Goal: Navigation & Orientation: Find specific page/section

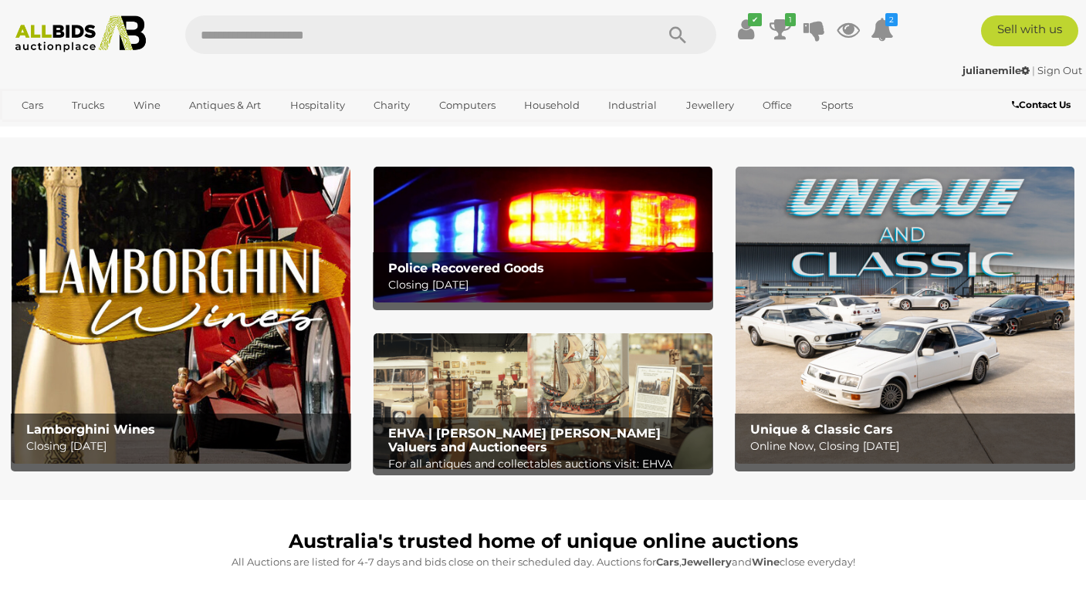
click at [97, 32] on img at bounding box center [81, 33] width 146 height 37
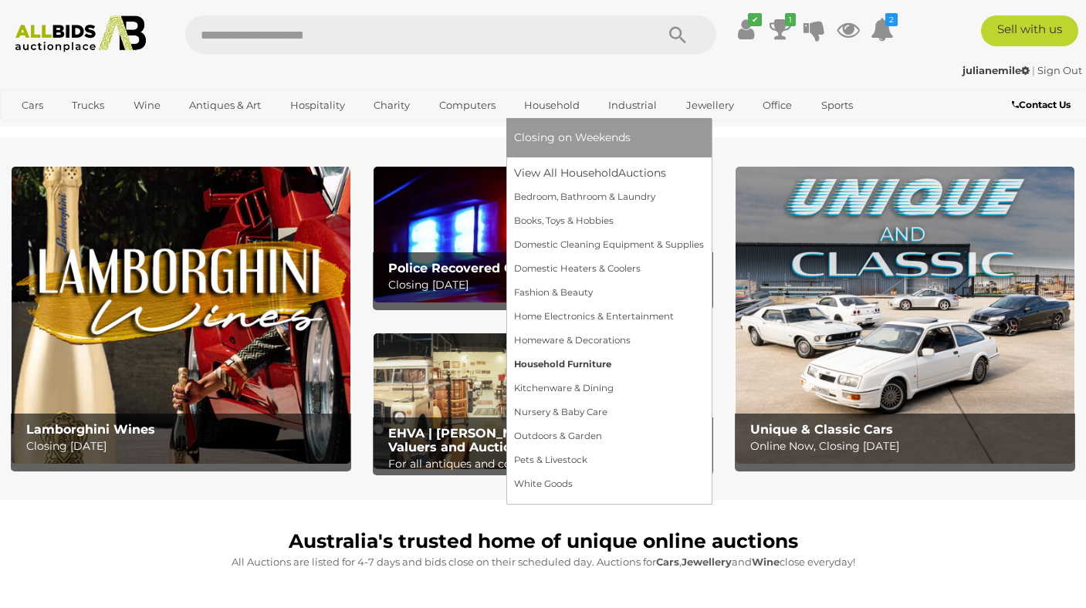
click at [595, 366] on link "Household Furniture" at bounding box center [609, 365] width 190 height 24
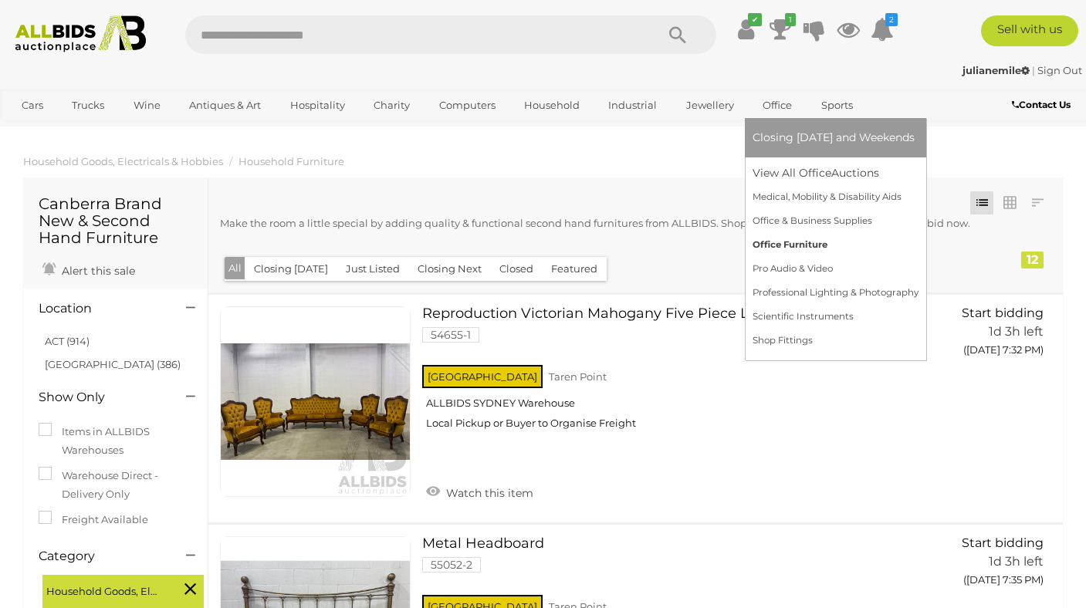
click at [798, 237] on link "Office Furniture" at bounding box center [835, 245] width 166 height 24
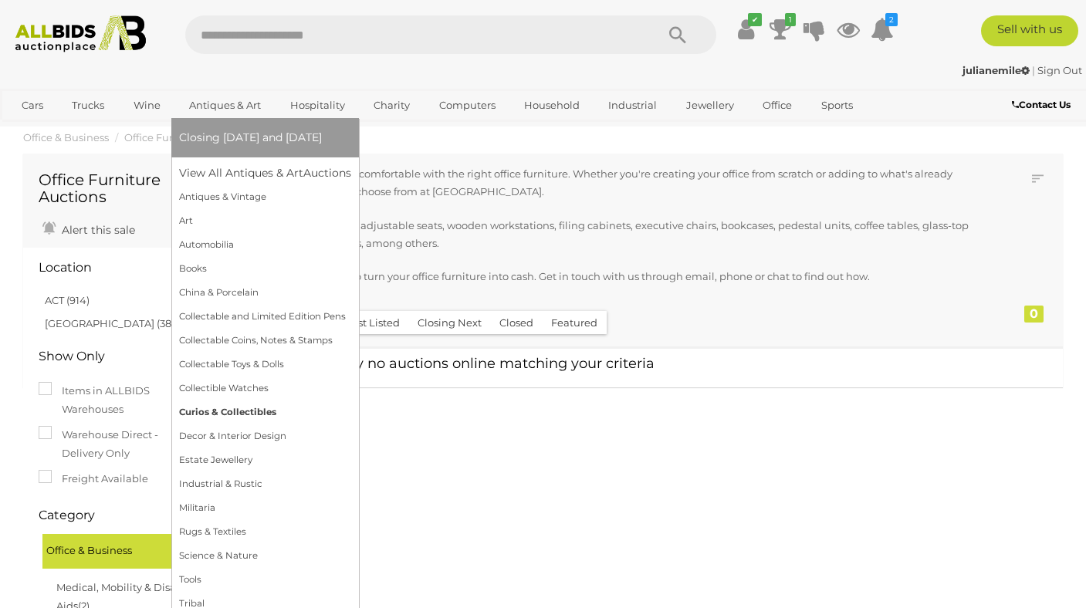
scroll to position [28, 0]
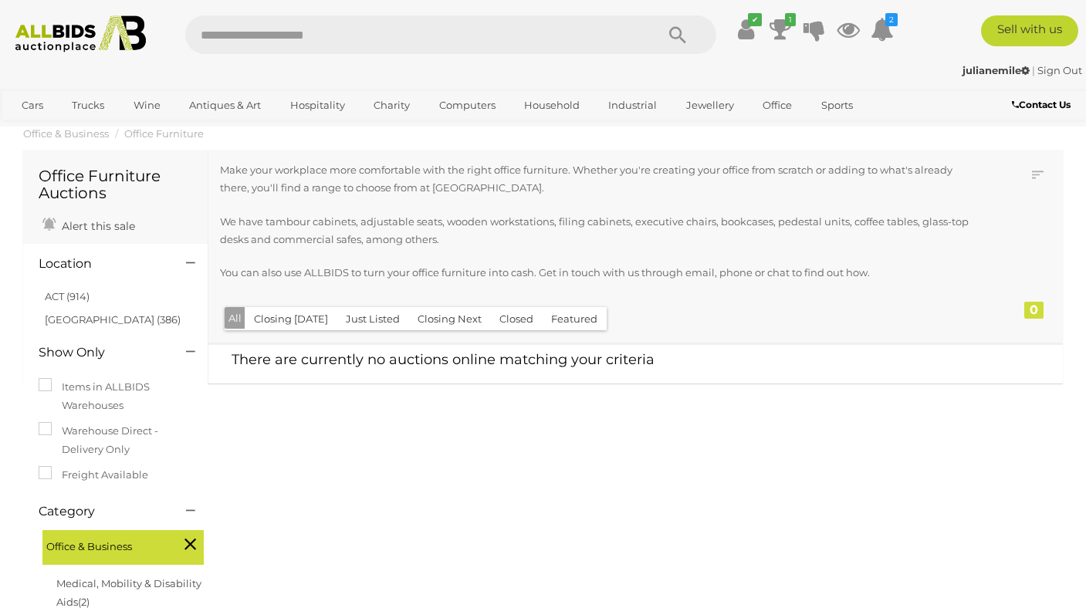
click at [84, 20] on img at bounding box center [81, 33] width 146 height 37
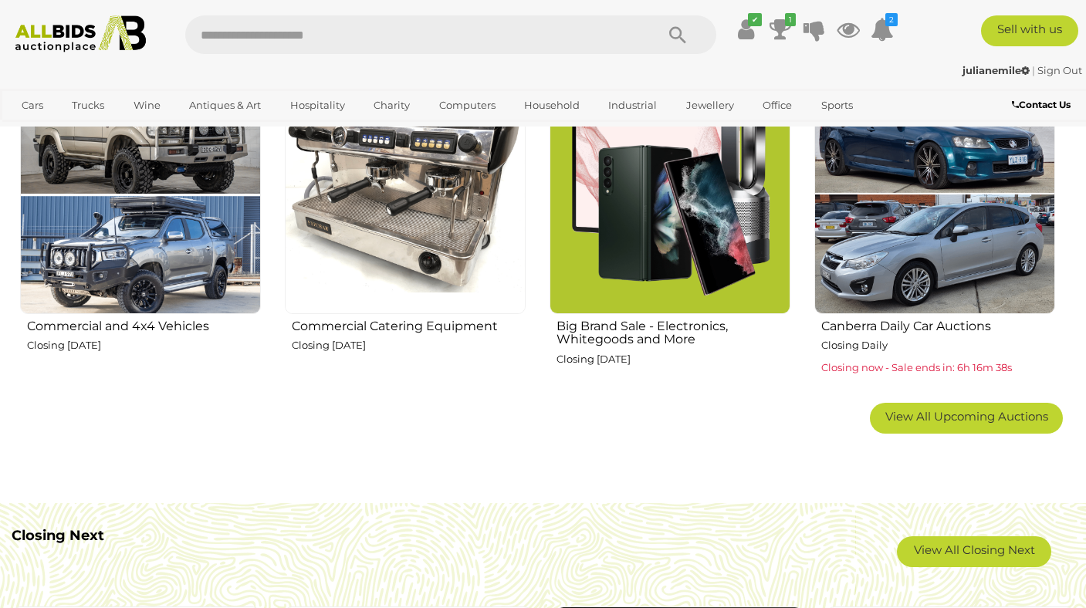
scroll to position [925, 0]
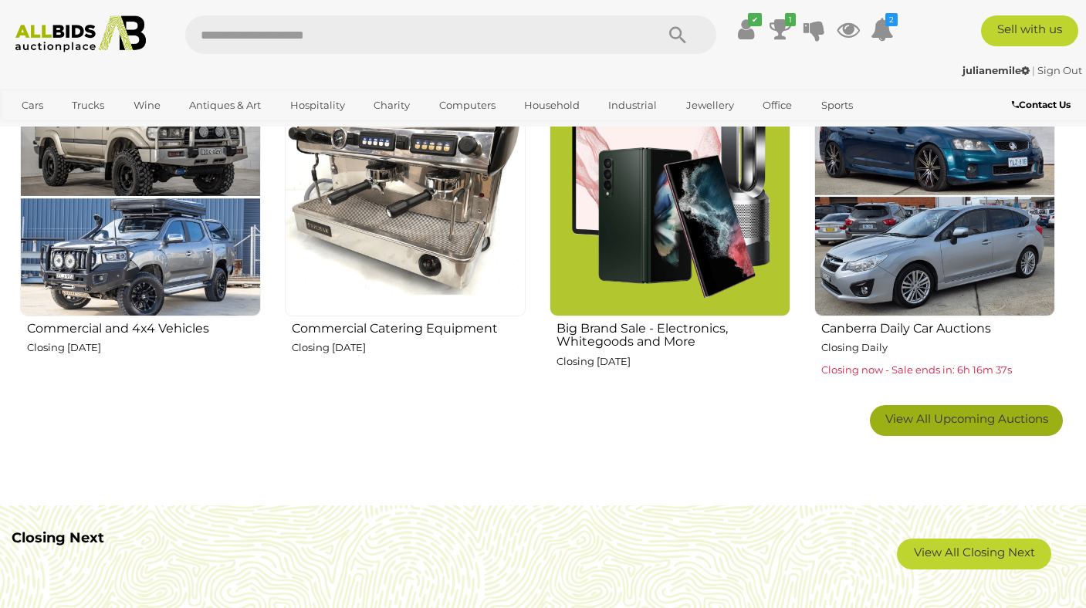
click at [975, 414] on span "View All Upcoming Auctions" at bounding box center [966, 418] width 163 height 15
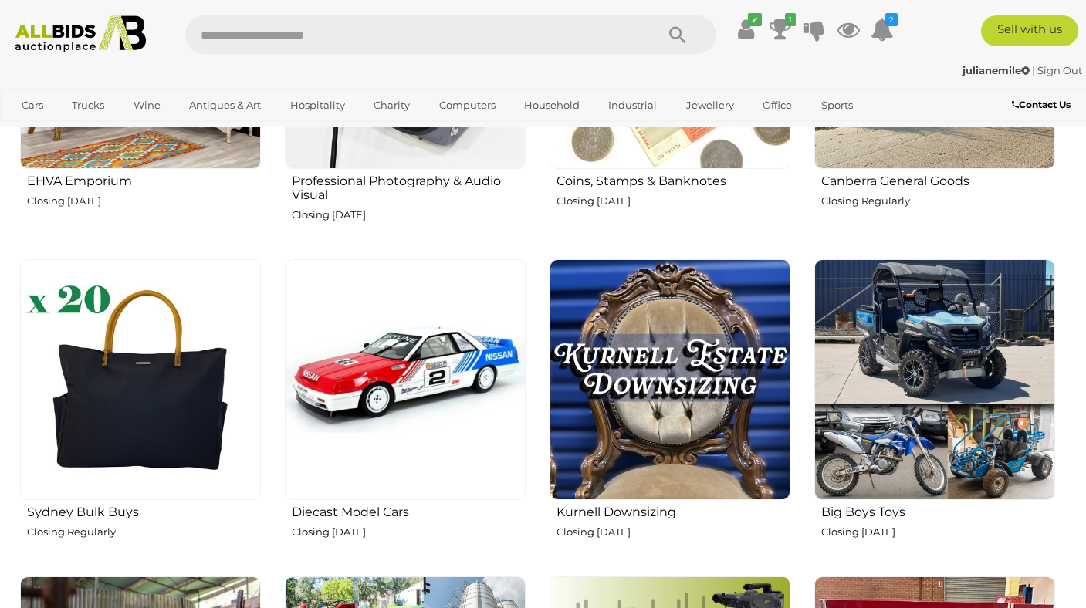
scroll to position [2036, 0]
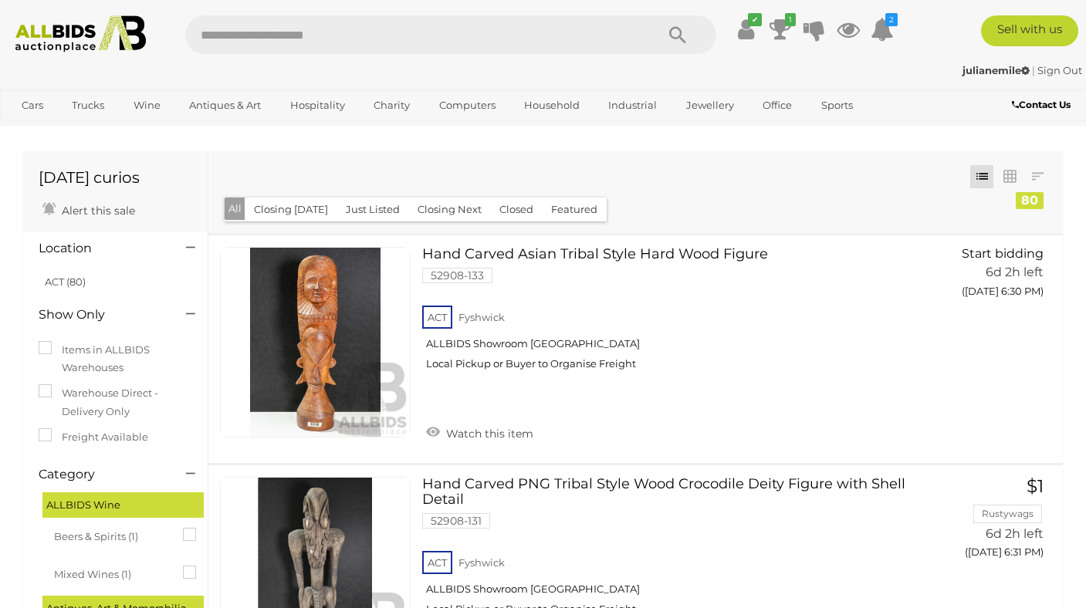
scroll to position [185, 0]
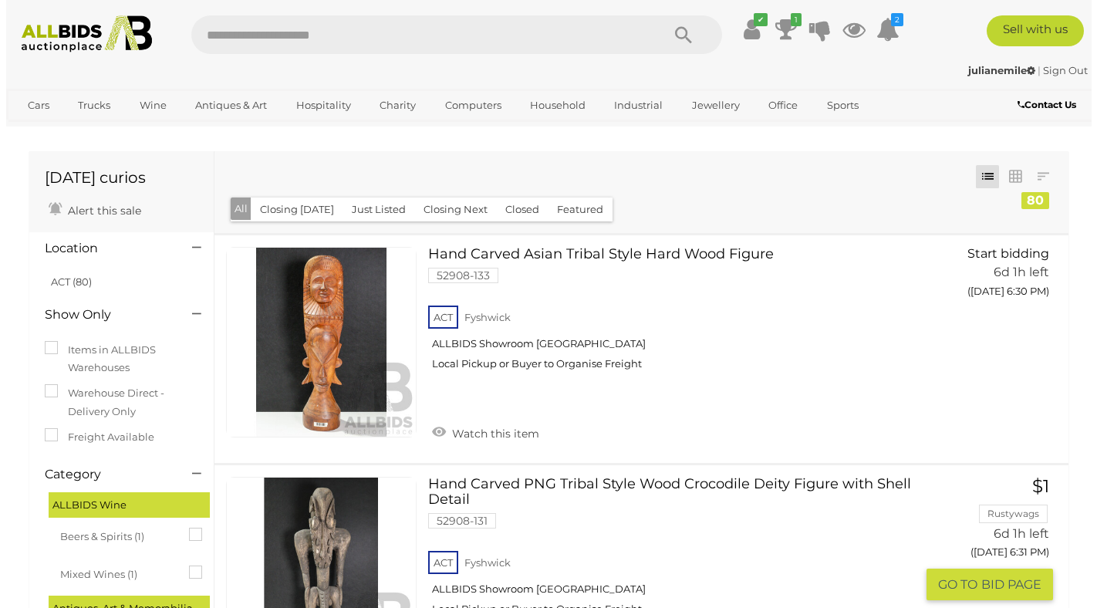
scroll to position [185, 0]
